Goal: Information Seeking & Learning: Stay updated

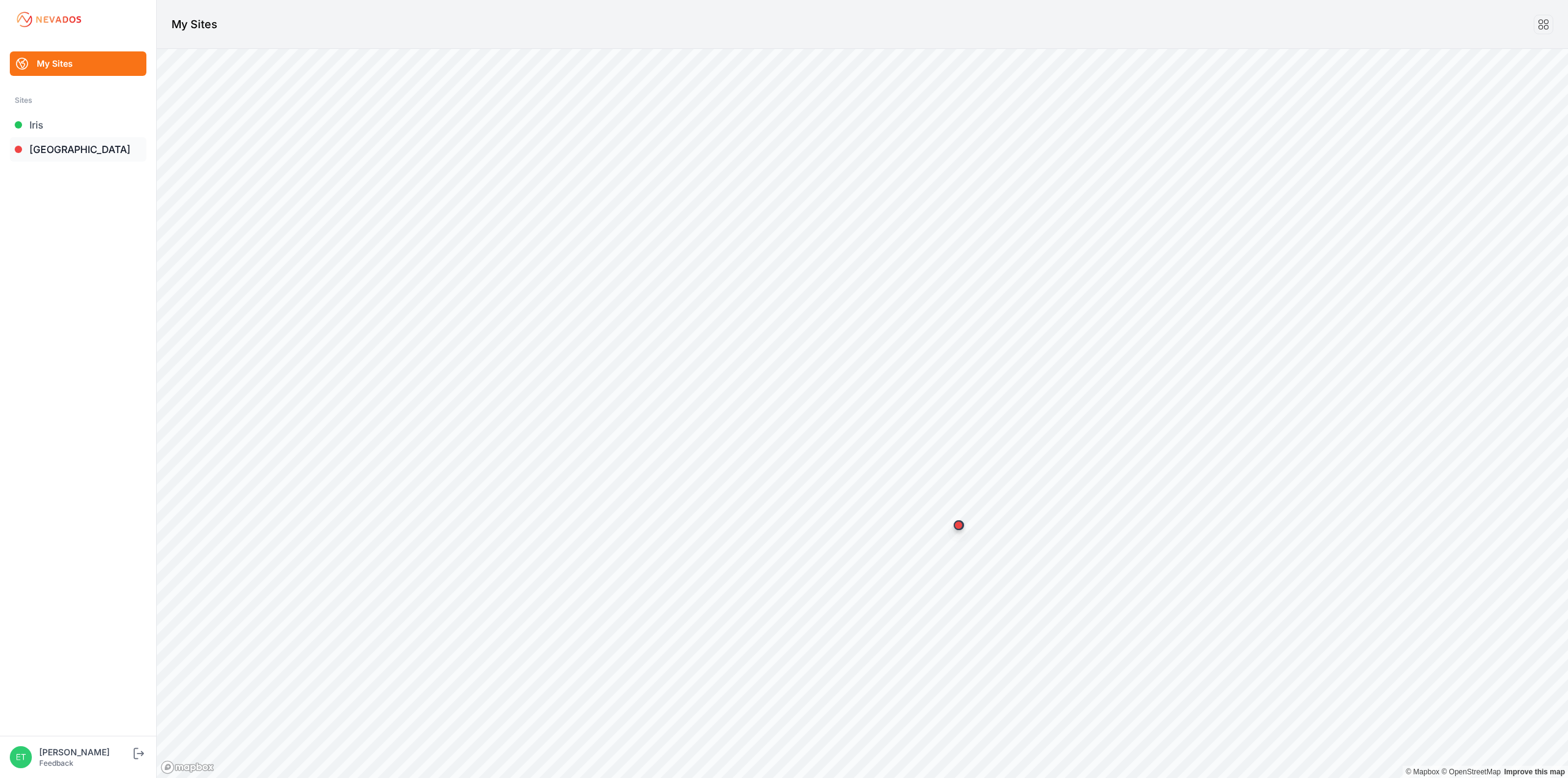
click at [36, 149] on link "[GEOGRAPHIC_DATA]" at bounding box center [78, 149] width 136 height 24
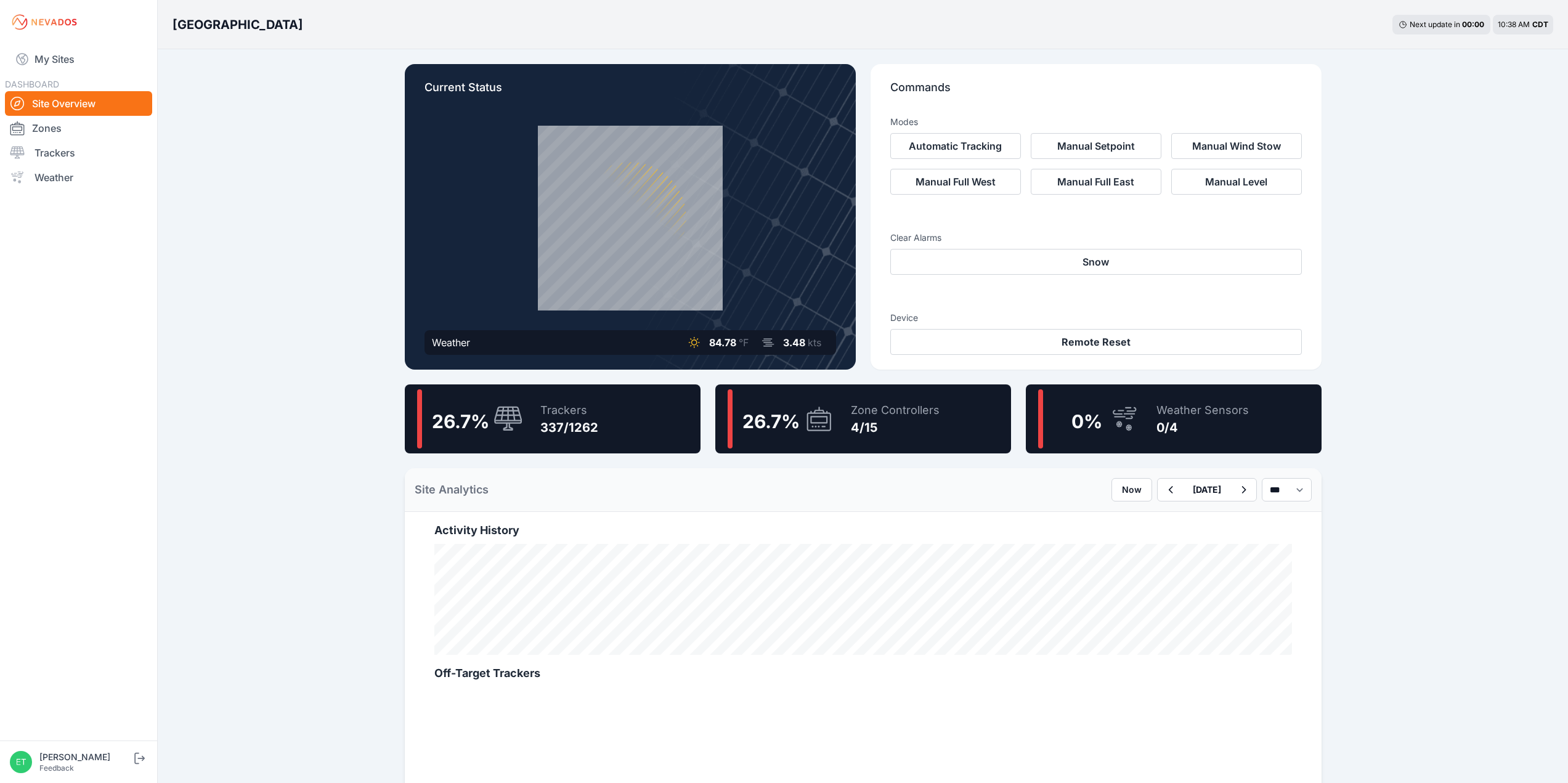
click at [447, 341] on div "Weather" at bounding box center [451, 343] width 38 height 15
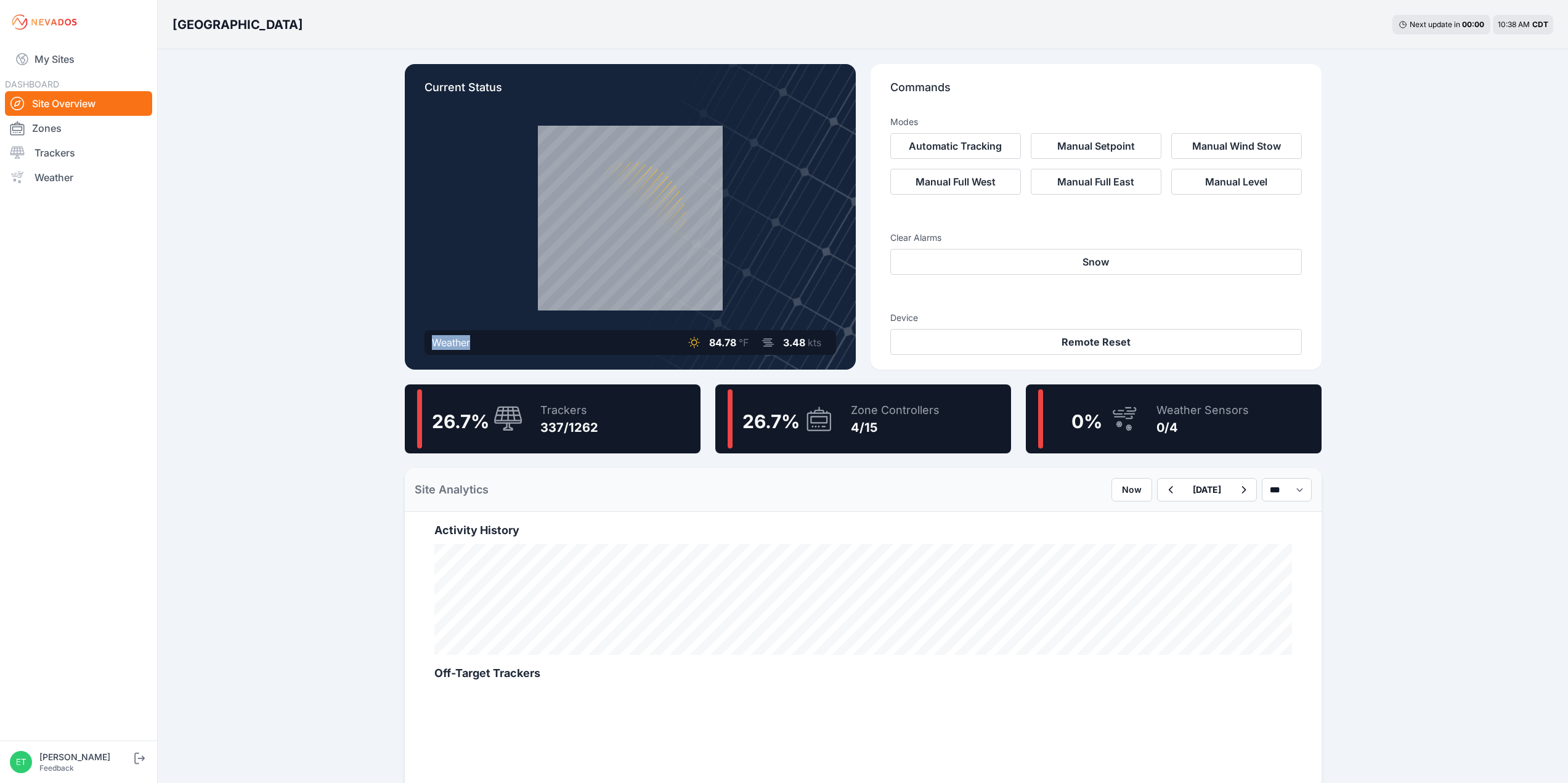
click at [447, 341] on div "Weather" at bounding box center [451, 343] width 38 height 15
click at [416, 344] on div "Current Status Weather 84.78 °F 3.48 kts" at bounding box center [630, 217] width 451 height 306
click at [389, 346] on div "Sunlight Road Next update in 00 : 00 10:38 AM CDT Current Status Weather 84.78 …" at bounding box center [784, 687] width 1568 height 1375
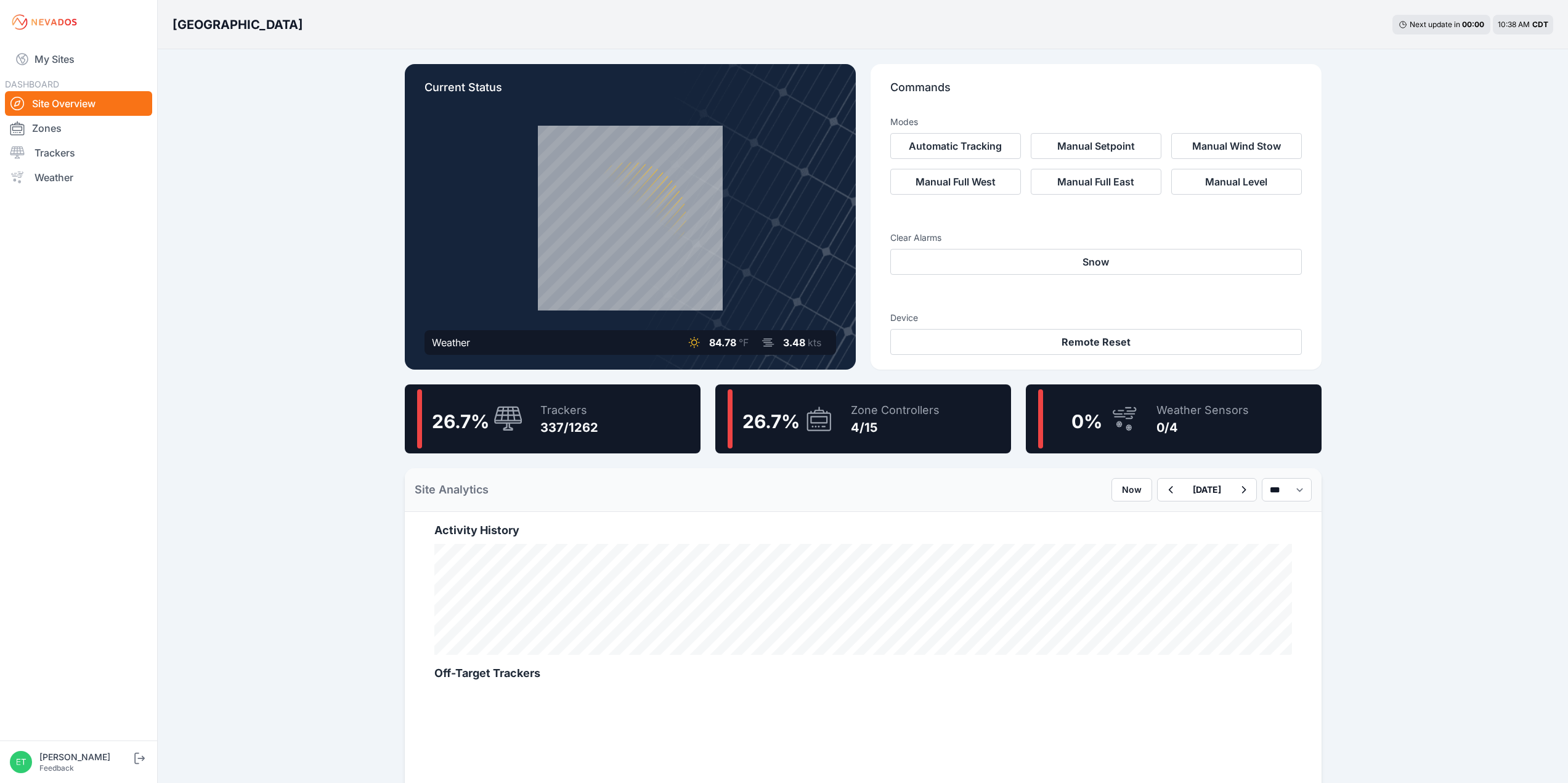
click at [798, 345] on span "3.48" at bounding box center [794, 343] width 22 height 13
click at [794, 345] on span "3.48" at bounding box center [794, 343] width 22 height 13
click at [742, 354] on div "Weather 84.78 °F 3.48 kts" at bounding box center [630, 342] width 411 height 25
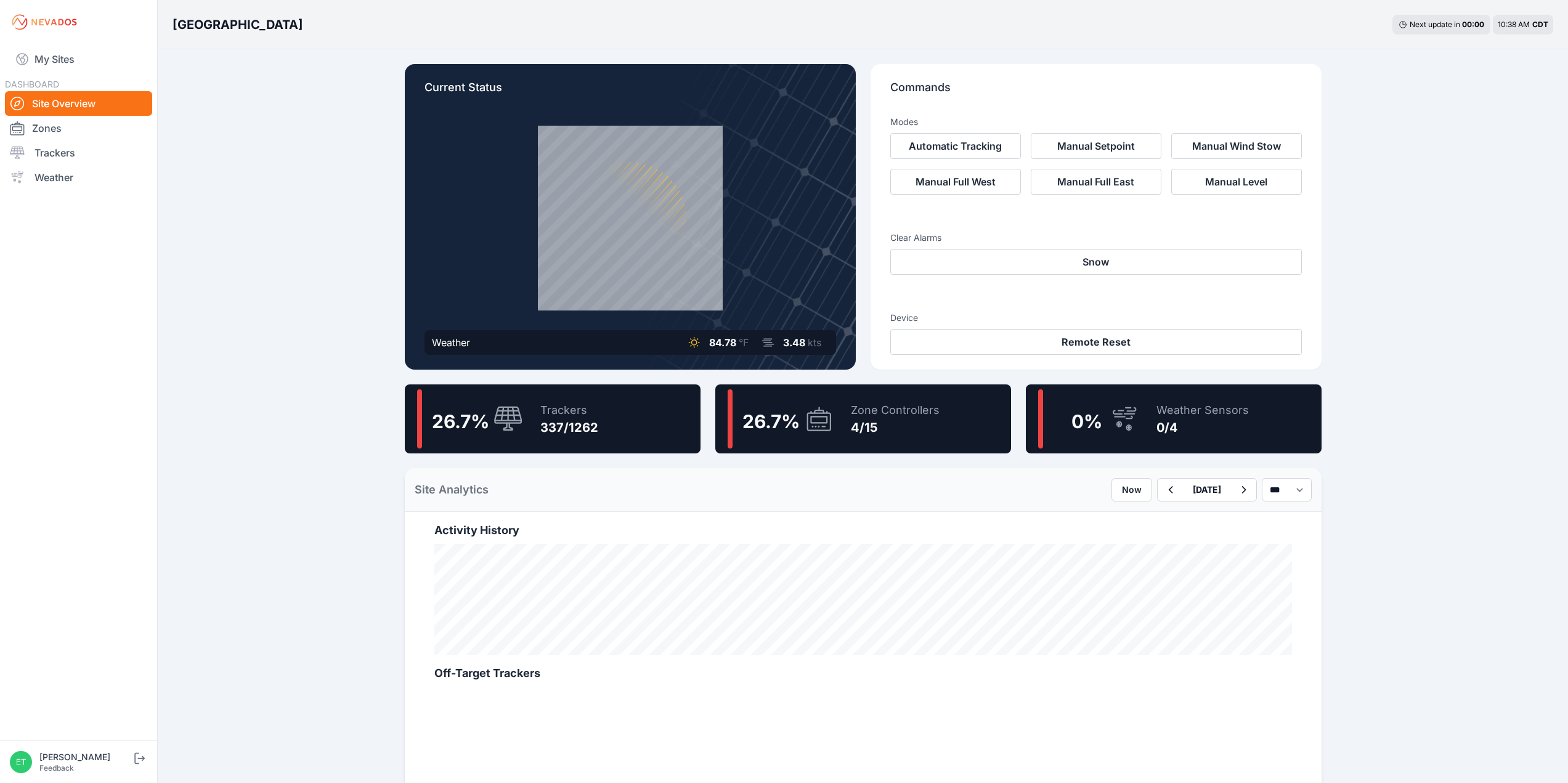
click at [735, 348] on span "84.78" at bounding box center [723, 343] width 27 height 13
click at [642, 326] on div "Current Status Weather 84.78 °F 3.48 kts" at bounding box center [630, 217] width 451 height 306
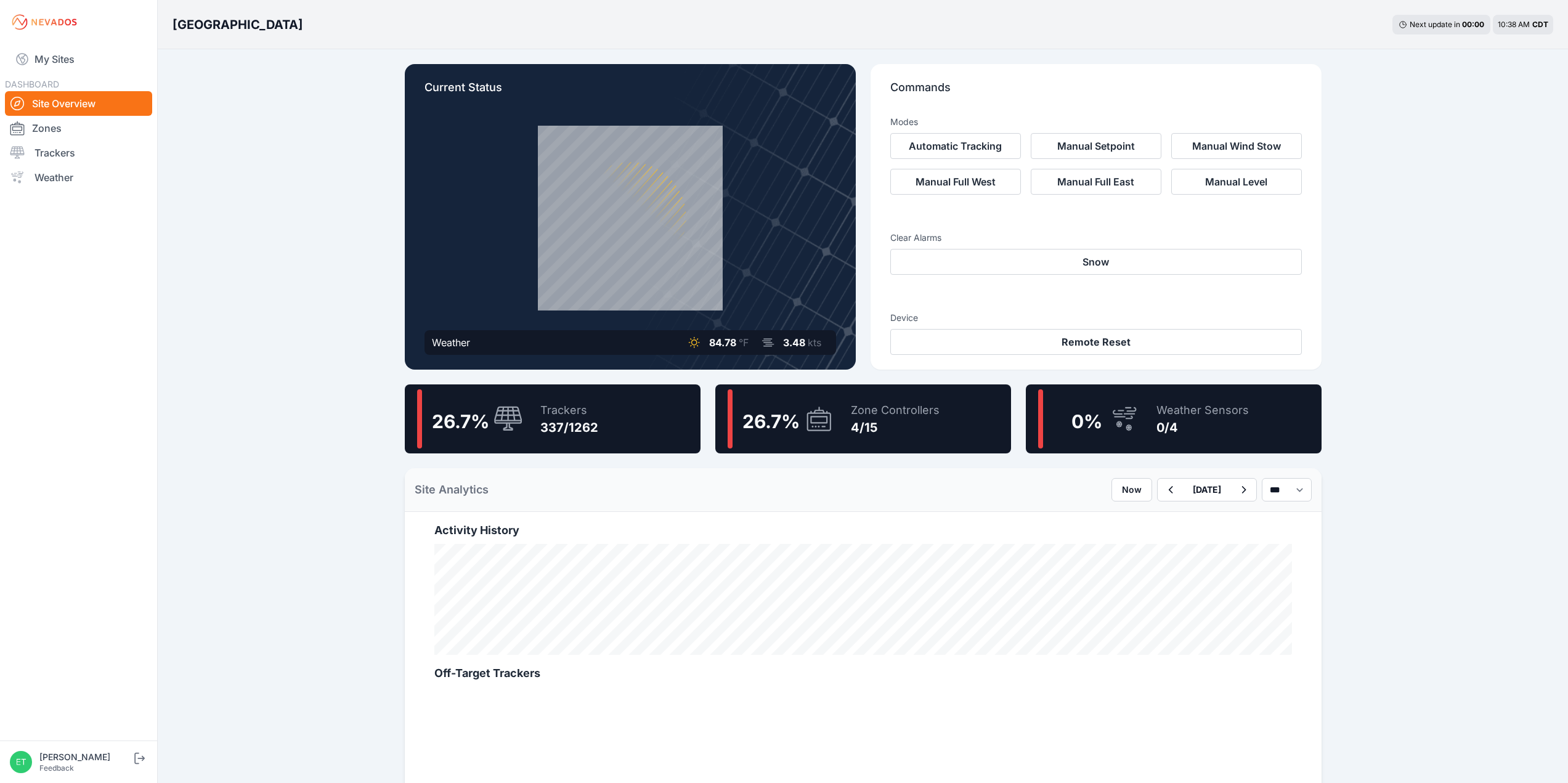
click at [696, 340] on icon at bounding box center [694, 343] width 15 height 15
click at [715, 333] on div "84.78 °F" at bounding box center [716, 342] width 64 height 19
